Goal: Task Accomplishment & Management: Use online tool/utility

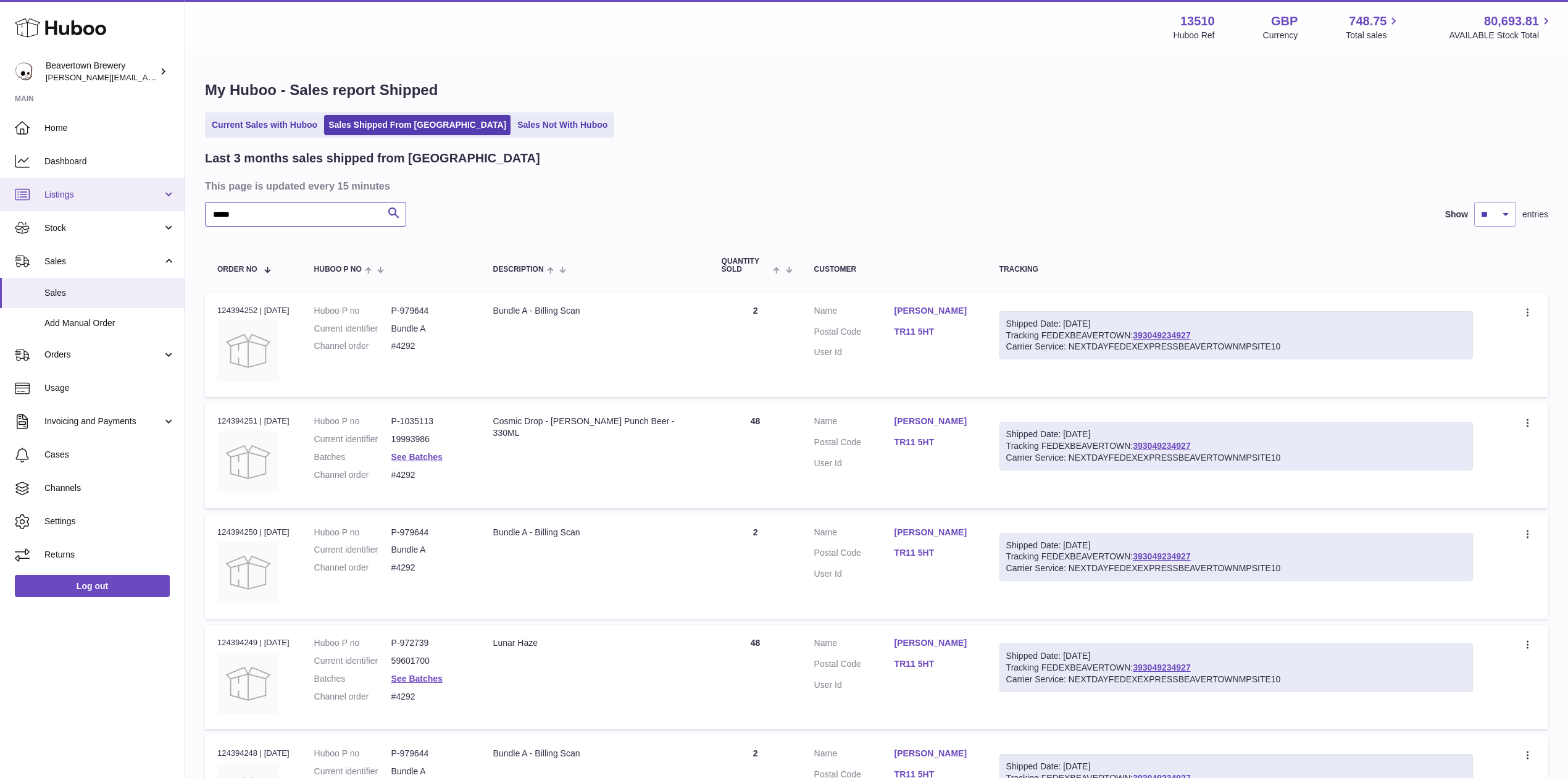
drag, startPoint x: 256, startPoint y: 203, endPoint x: 112, endPoint y: 191, distance: 144.5
click at [122, 195] on div "Huboo Beavertown Brewery Matthew.McCormack@beavertownbrewery.co.uk Main Home Da…" at bounding box center [784, 527] width 1568 height 1055
click at [52, 215] on link "Stock" at bounding box center [92, 228] width 185 height 34
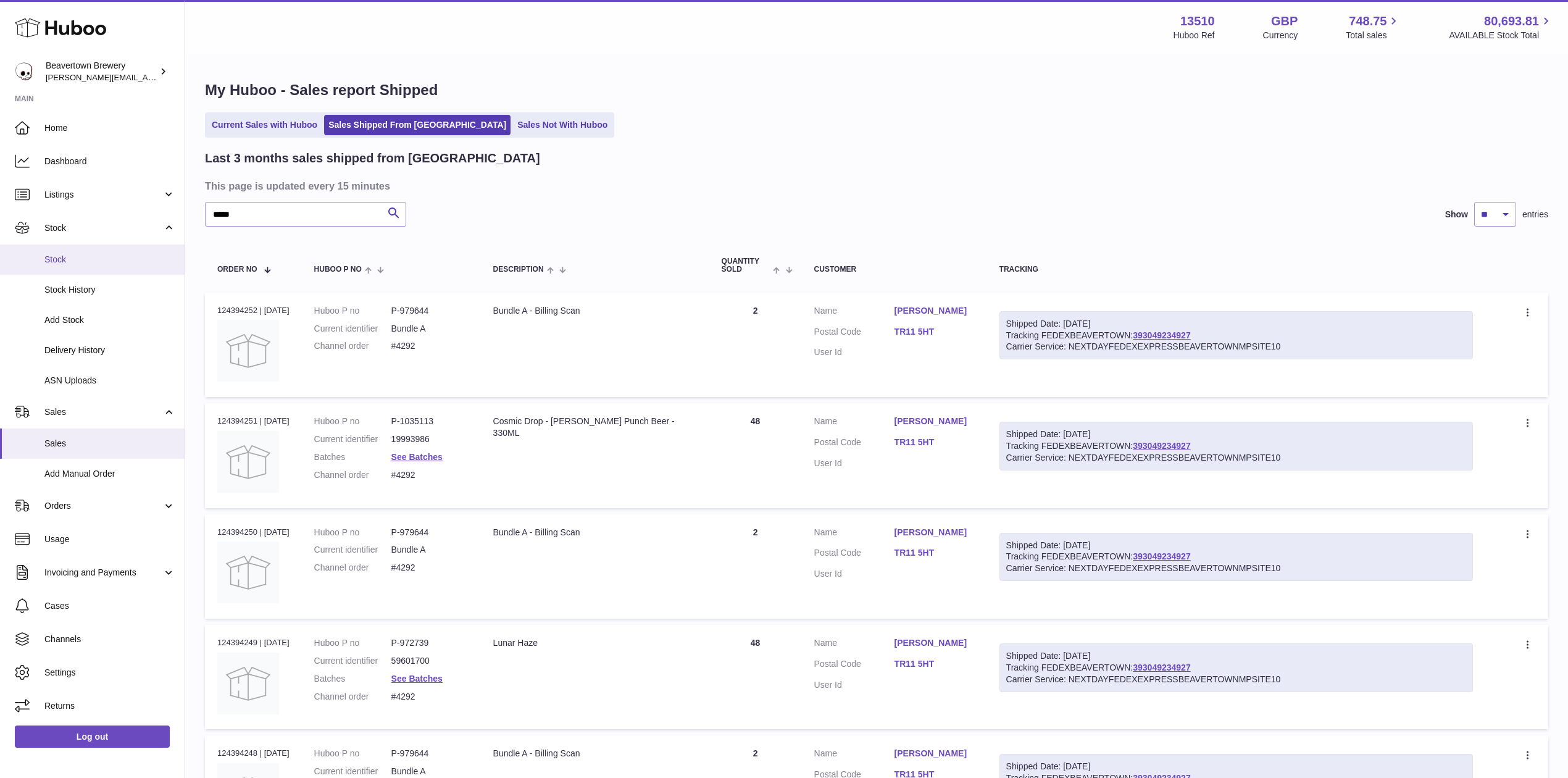
click at [64, 269] on link "Stock" at bounding box center [92, 259] width 185 height 30
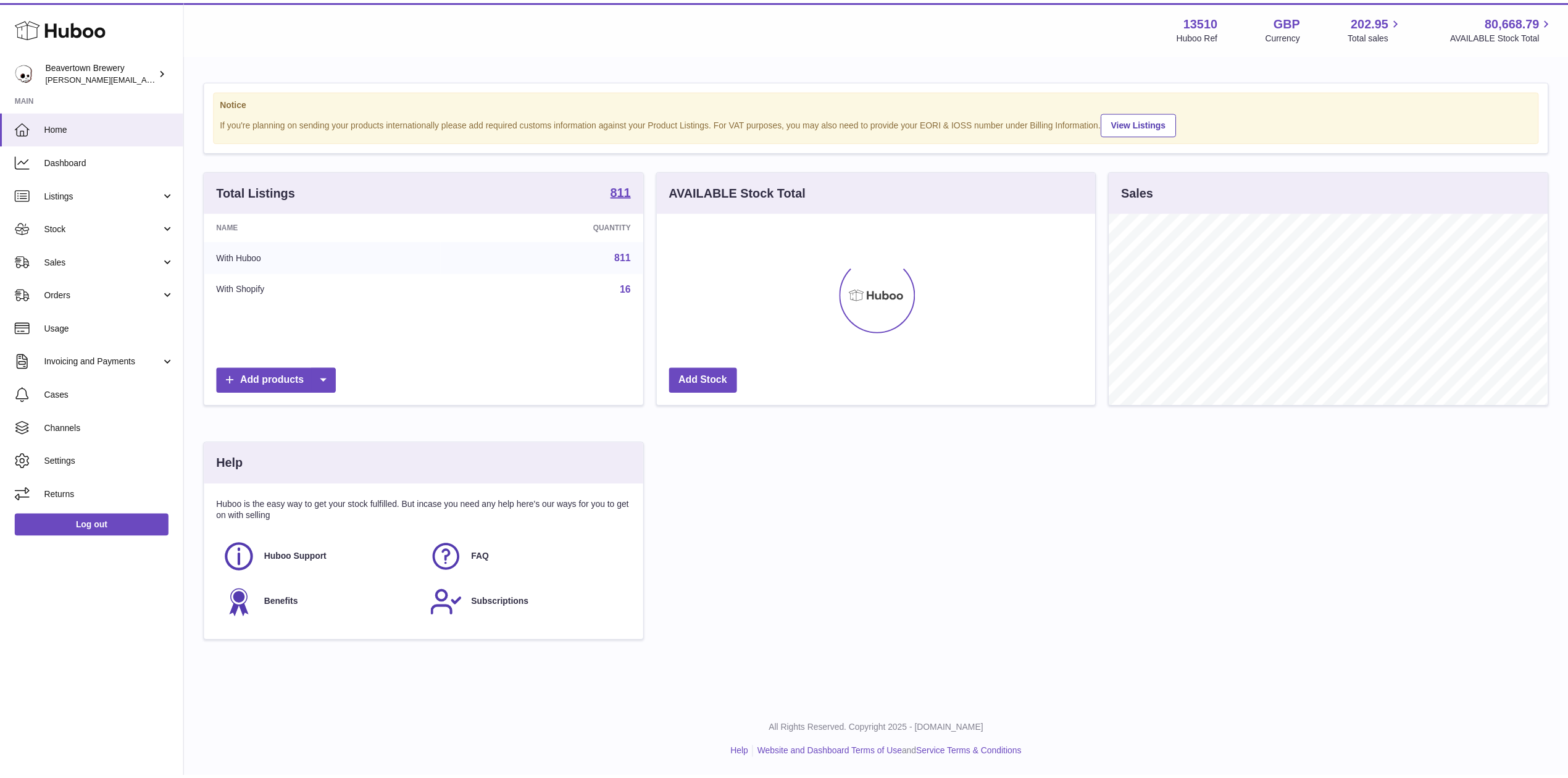
scroll to position [617408, 616865]
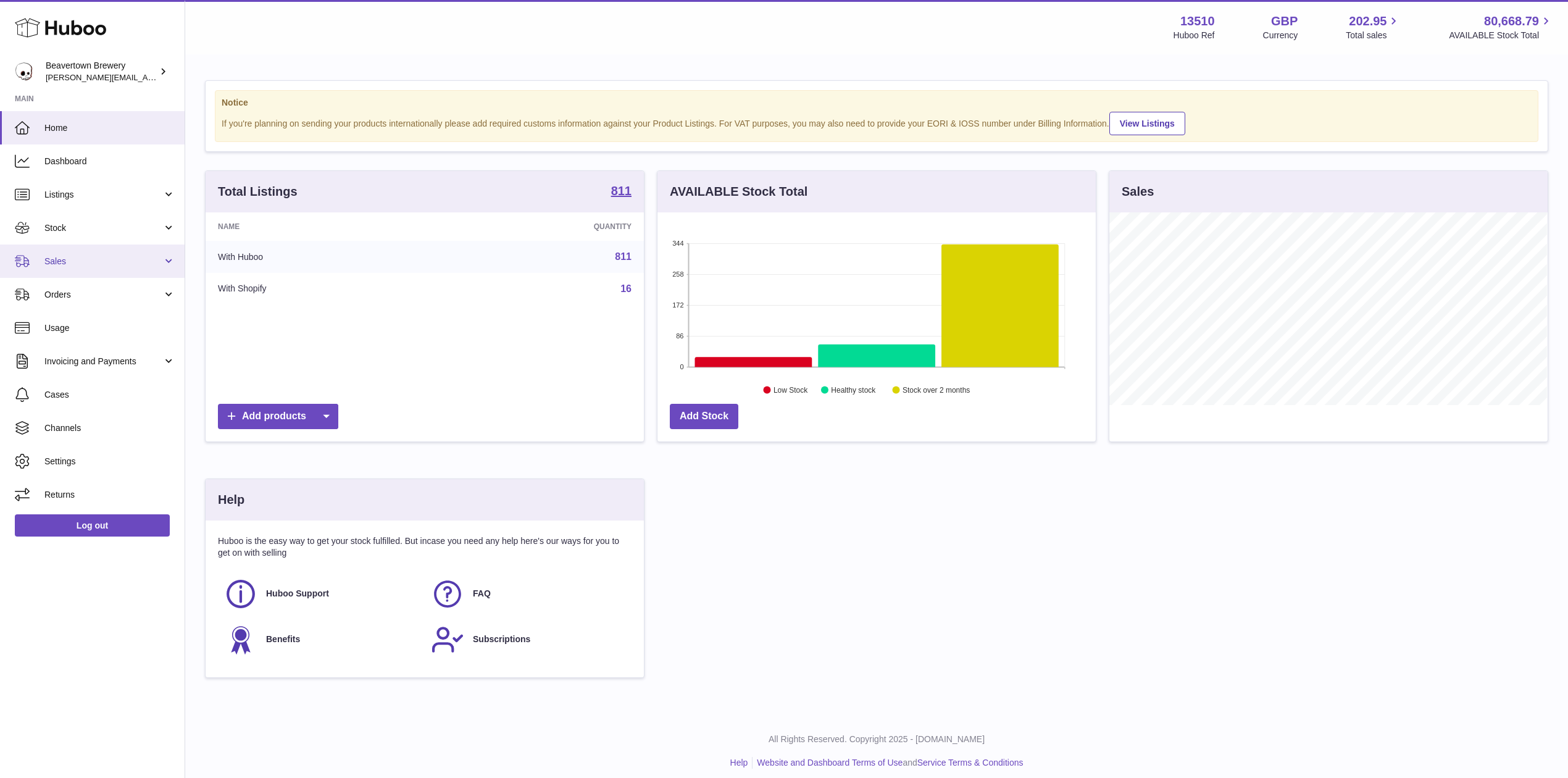
click at [81, 248] on link "Sales" at bounding box center [92, 261] width 185 height 34
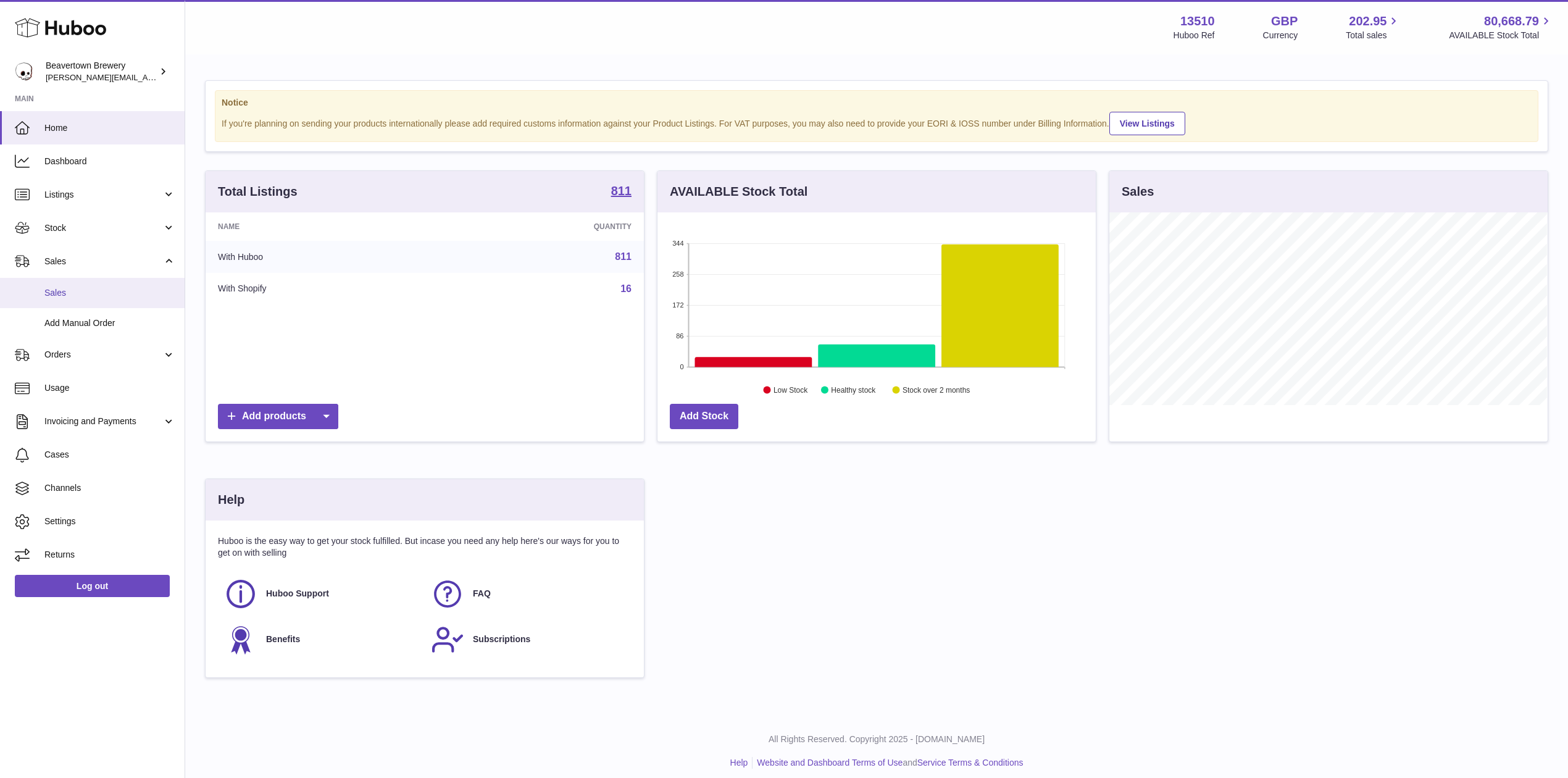
click at [76, 278] on link "Sales" at bounding box center [92, 293] width 185 height 30
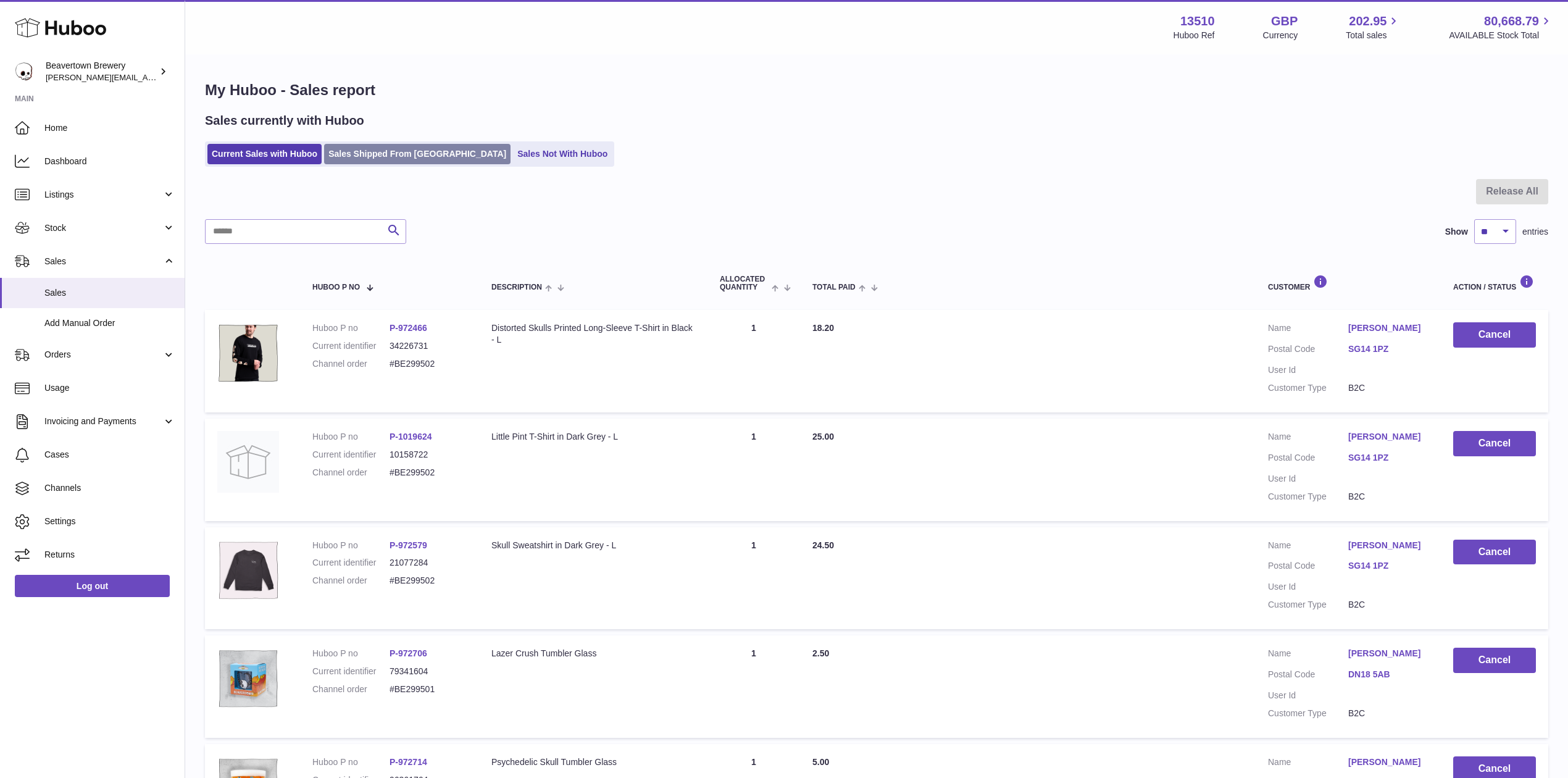
click at [371, 159] on link "Sales Shipped From [GEOGRAPHIC_DATA]" at bounding box center [417, 154] width 187 height 20
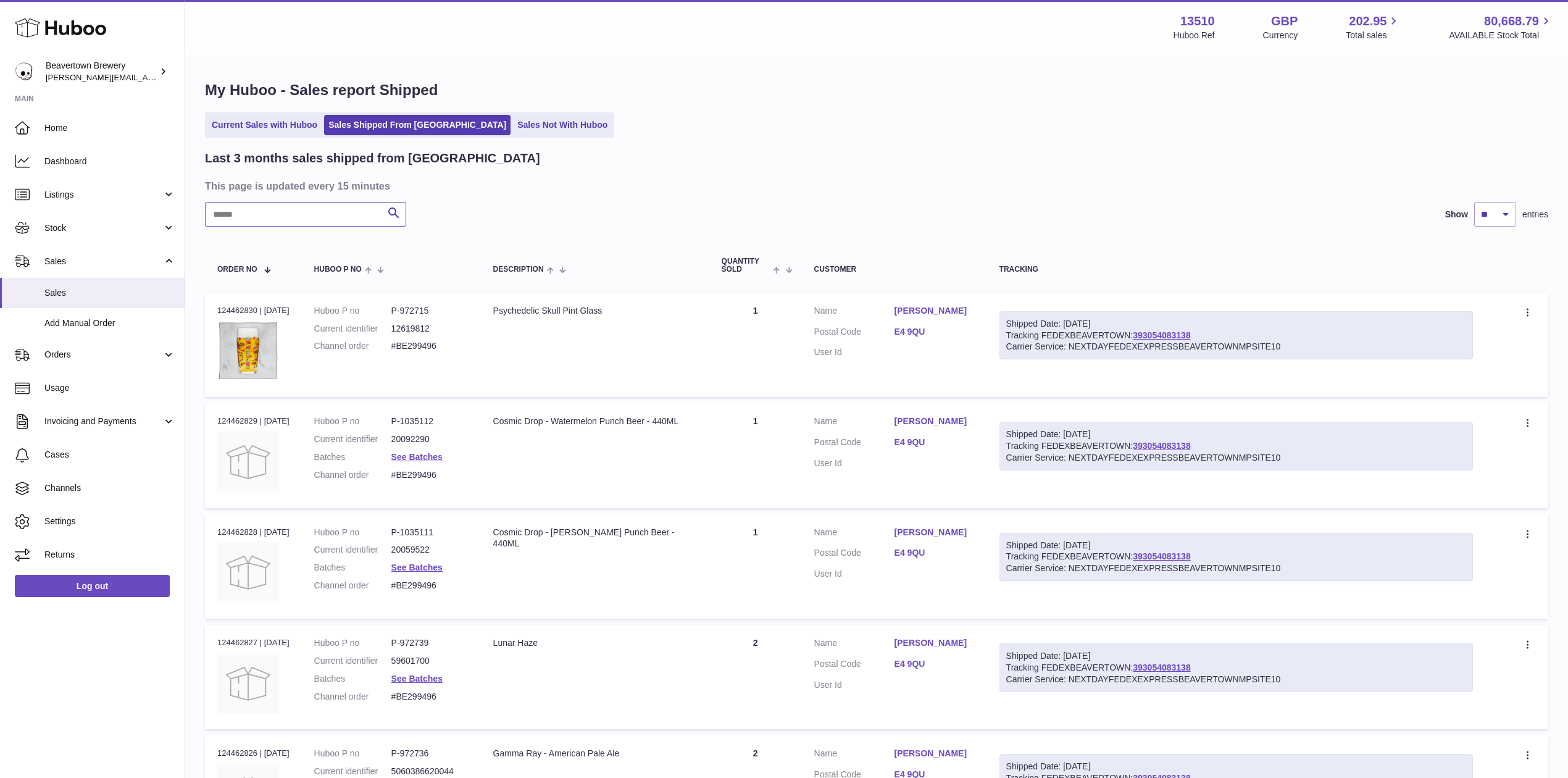
click at [333, 215] on input "text" at bounding box center [305, 214] width 201 height 25
paste input "*****"
type input "*****"
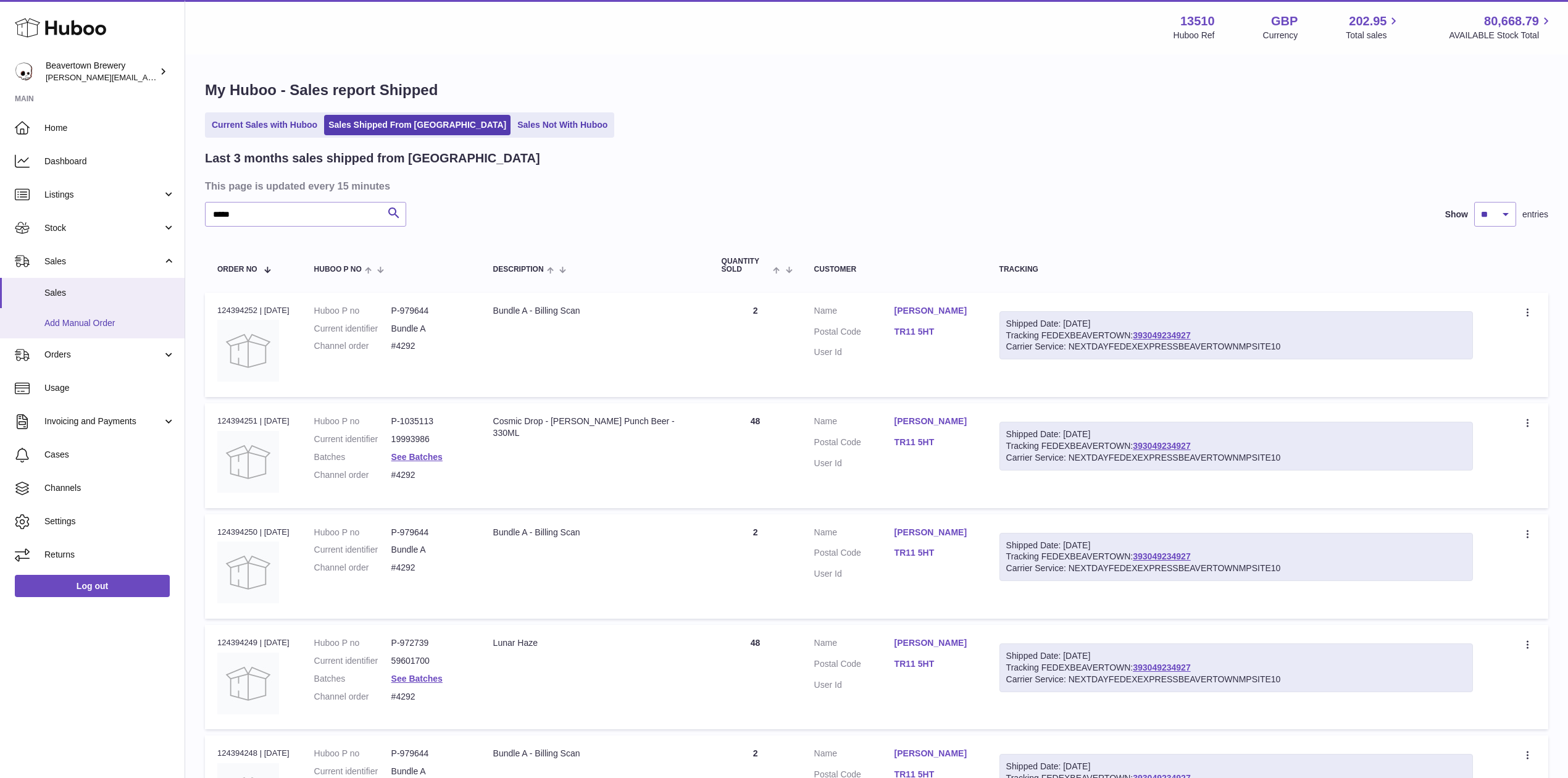
click at [74, 324] on span "Add Manual Order" at bounding box center [109, 323] width 131 height 11
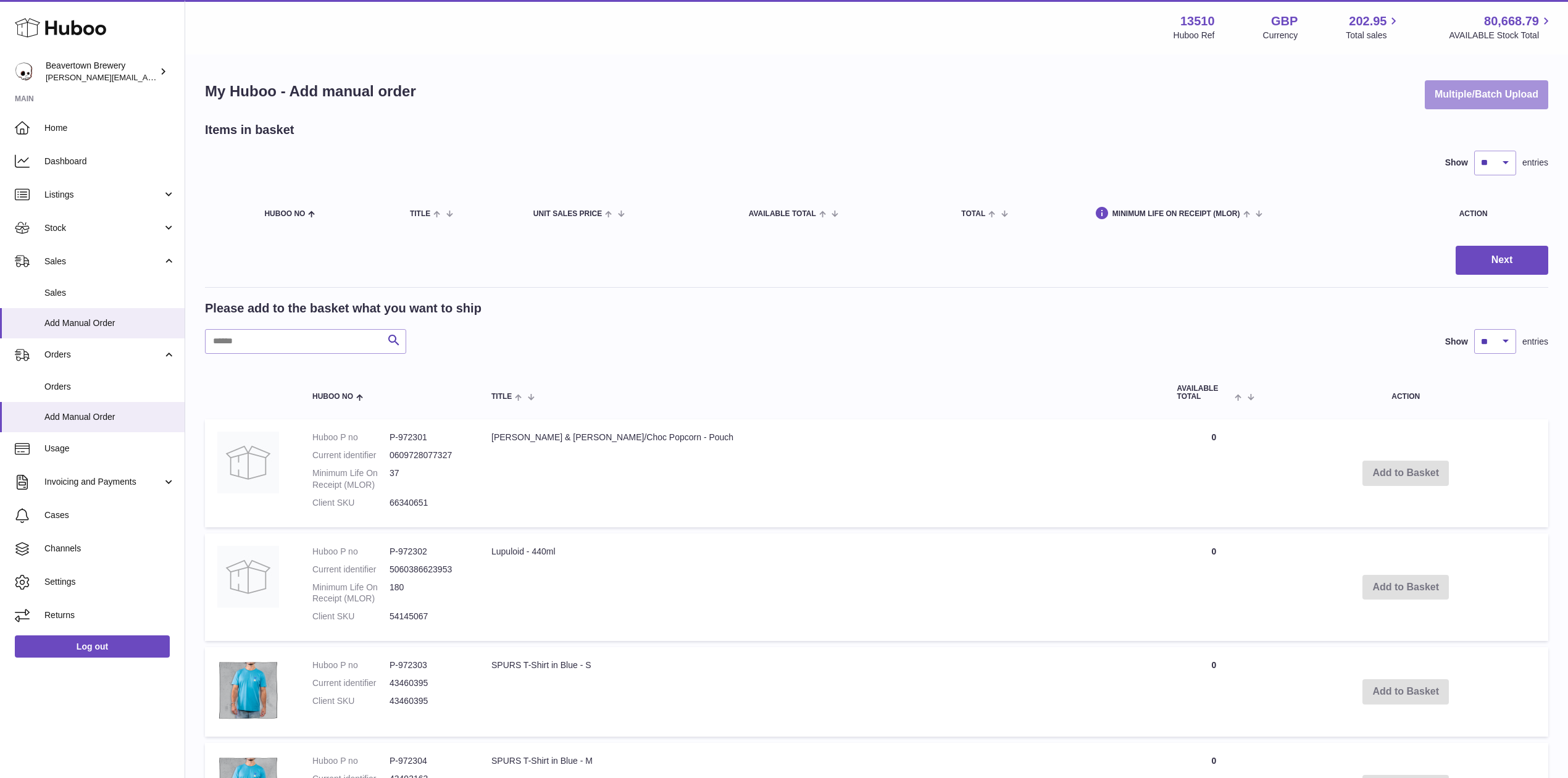
click at [1453, 107] on button "Multiple/Batch Upload" at bounding box center [1486, 95] width 123 height 29
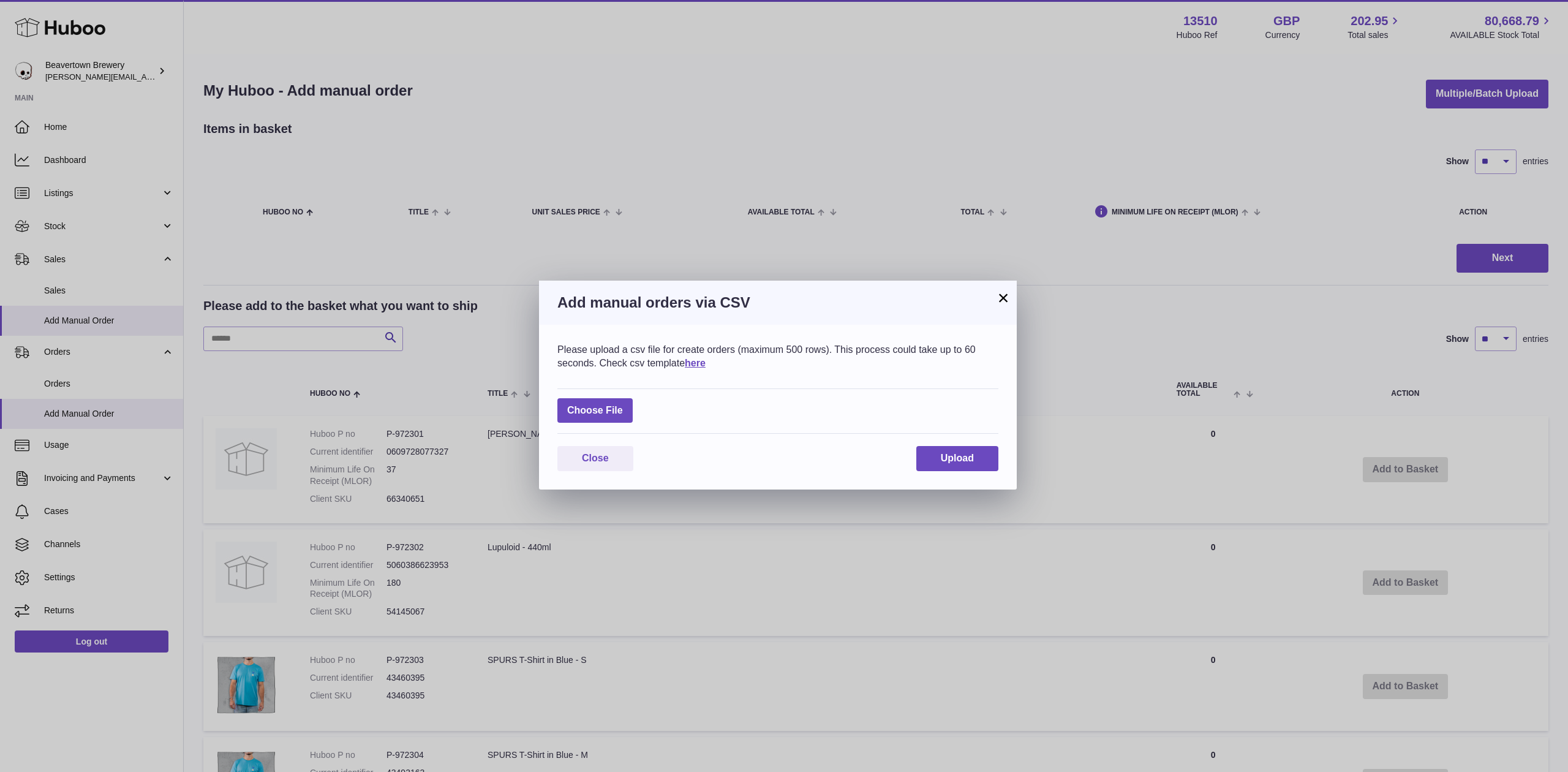
click at [547, 398] on div "Please upload a csv file for create orders (maximum 500 rows). This process cou…" at bounding box center [778, 407] width 478 height 165
click at [594, 410] on label at bounding box center [595, 411] width 75 height 25
click at [623, 405] on input "file" at bounding box center [623, 404] width 1 height 1
type input "**********"
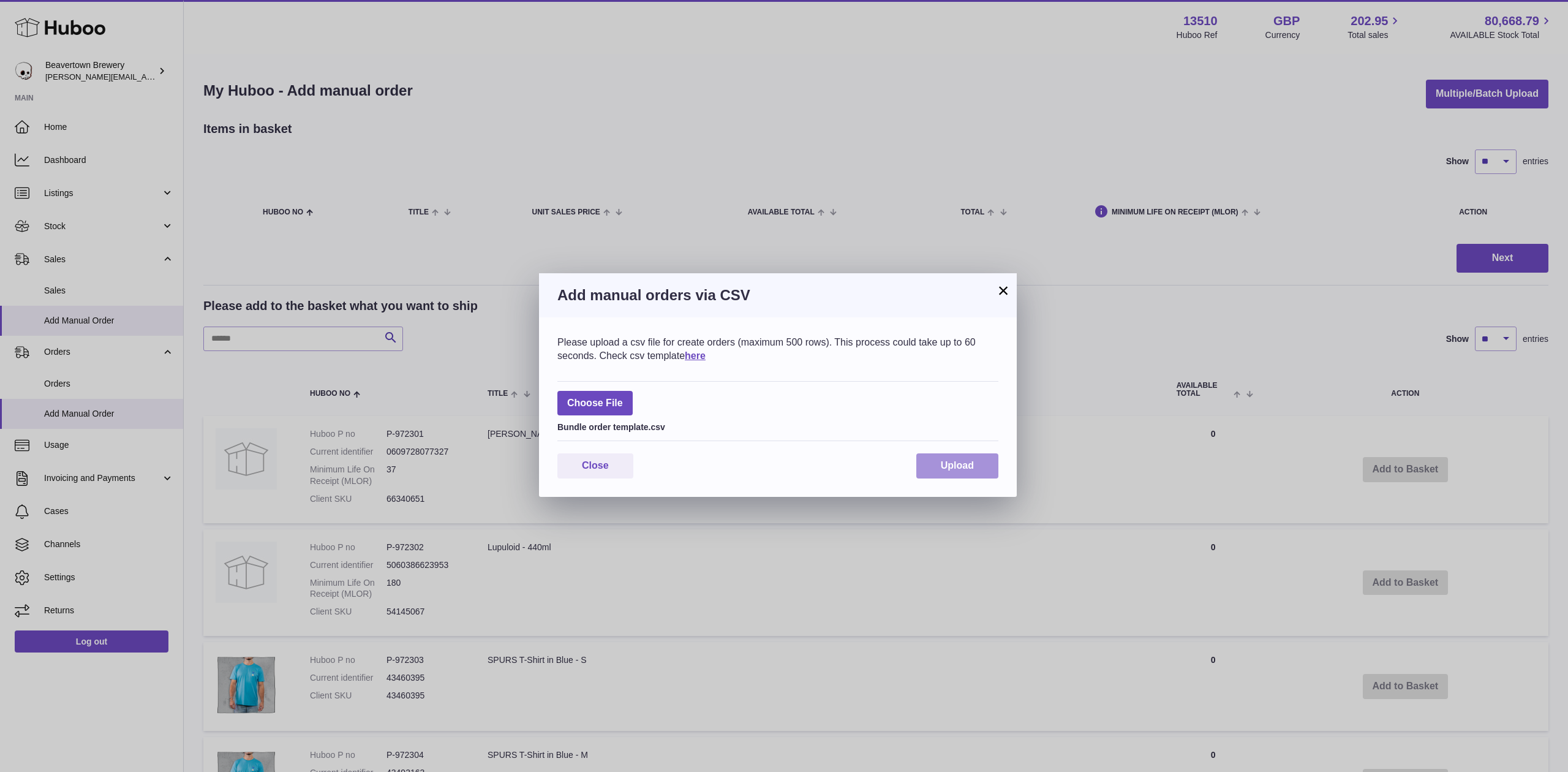
click at [933, 474] on button "Upload" at bounding box center [957, 466] width 82 height 25
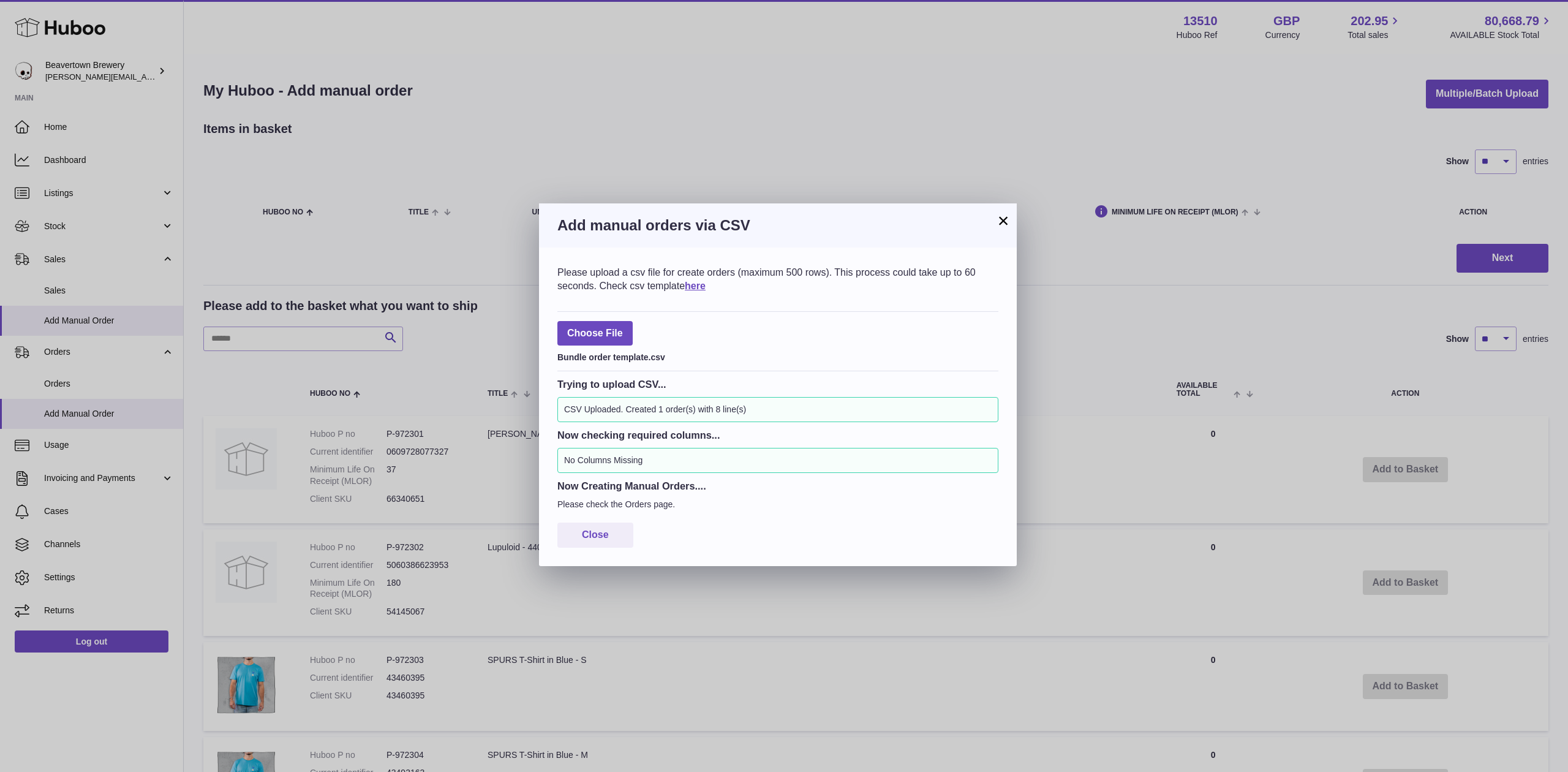
click at [1003, 213] on button "×" at bounding box center [1003, 220] width 15 height 15
